Goal: Find specific page/section: Find specific page/section

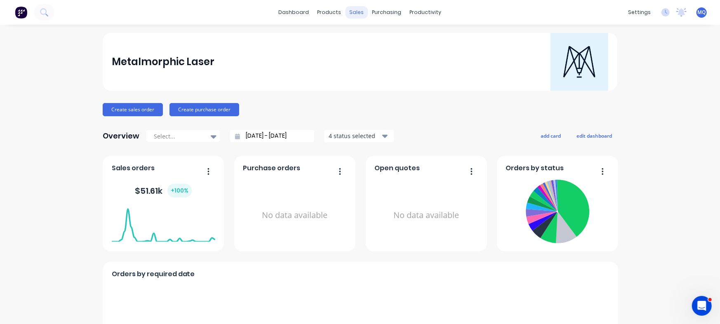
click at [351, 11] on div "sales" at bounding box center [356, 12] width 23 height 12
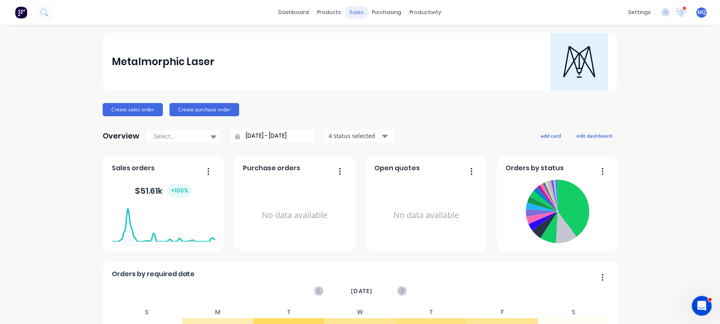
click at [355, 11] on div "sales" at bounding box center [356, 12] width 23 height 12
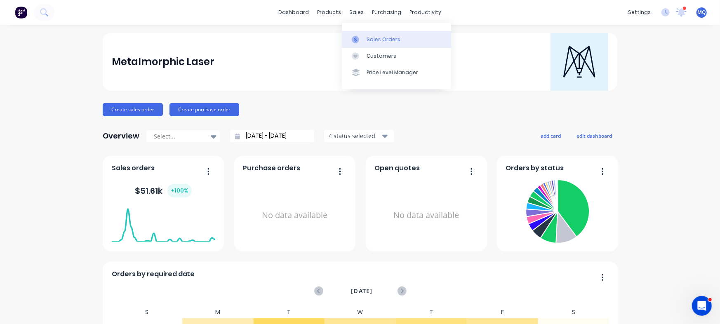
click at [362, 37] on div at bounding box center [358, 39] width 12 height 7
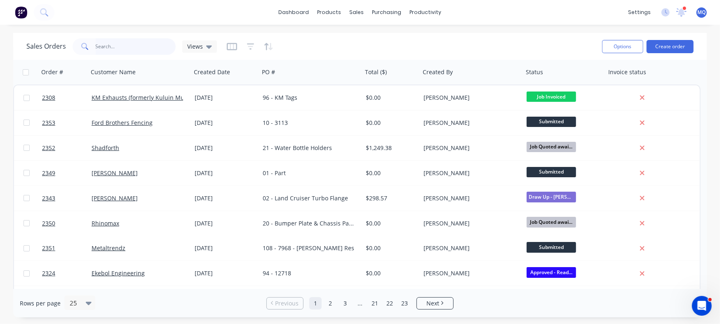
click at [143, 47] on input "text" at bounding box center [136, 46] width 80 height 16
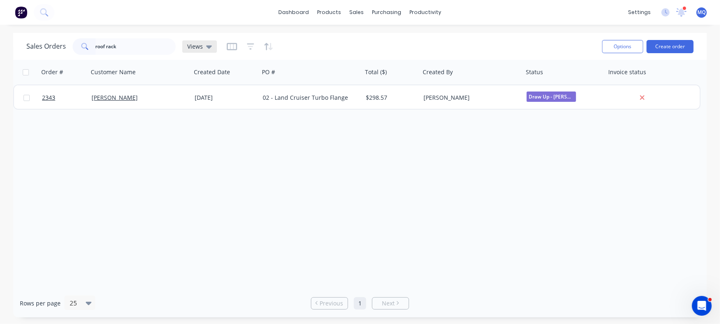
click at [199, 47] on span "Views" at bounding box center [195, 46] width 16 height 9
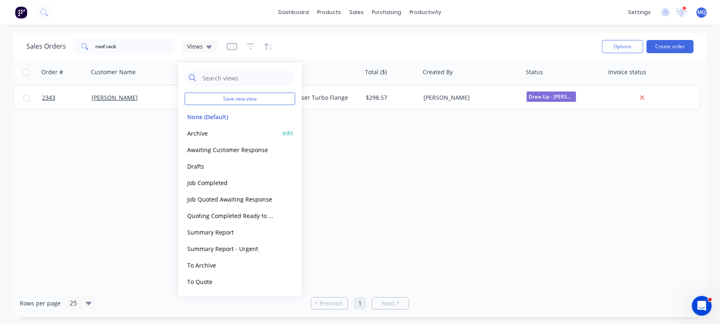
click at [220, 131] on button "Archive" at bounding box center [232, 132] width 94 height 9
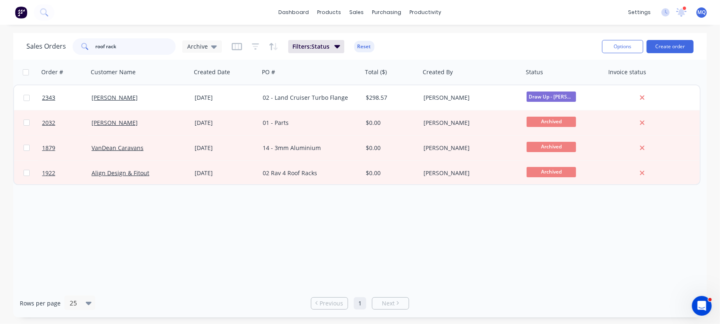
drag, startPoint x: 133, startPoint y: 47, endPoint x: 8, endPoint y: 33, distance: 125.3
click at [8, 33] on div "Sales Orders roof rack Archive Filters: Status Reset Options Create order Order…" at bounding box center [360, 175] width 720 height 284
type input "pack rack"
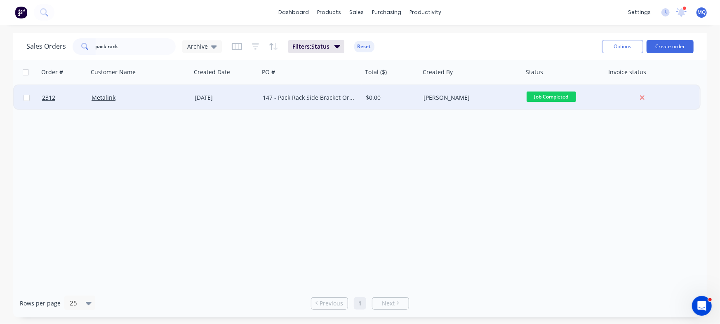
click at [273, 99] on div "147 - Pack Rack Side Bracket Order" at bounding box center [309, 98] width 92 height 8
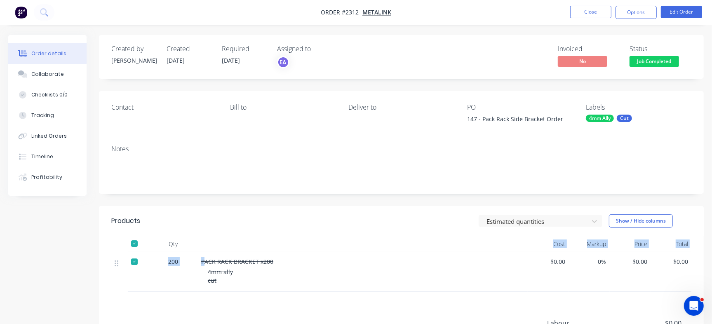
drag, startPoint x: 203, startPoint y: 260, endPoint x: 257, endPoint y: 251, distance: 54.6
click at [257, 251] on div "Qty Cost Markup Price Total 200 PACK RACK BRACKET x200 4mm ally cut $0.00 0% $0…" at bounding box center [401, 264] width 580 height 56
click at [211, 257] on div "PACK RACK BRACKET x200" at bounding box center [362, 261] width 323 height 9
drag, startPoint x: 199, startPoint y: 261, endPoint x: 257, endPoint y: 259, distance: 57.8
click at [257, 259] on div "PACK RACK BRACKET x200 4mm ally cut" at bounding box center [363, 272] width 330 height 40
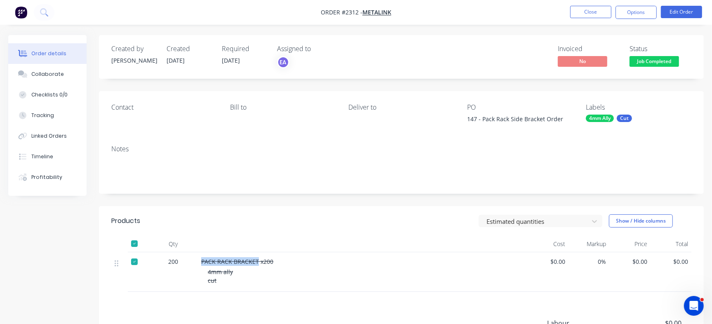
copy span "PACK RACK BRACKET"
